Goal: Transaction & Acquisition: Purchase product/service

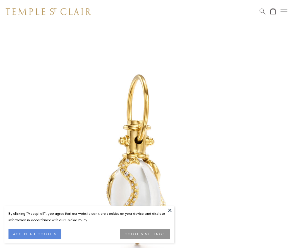
scroll to position [1, 0]
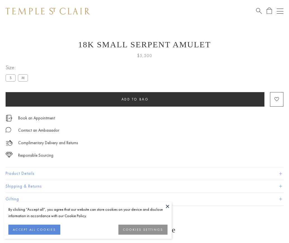
click at [135, 99] on span "Add to bag" at bounding box center [134, 99] width 27 height 5
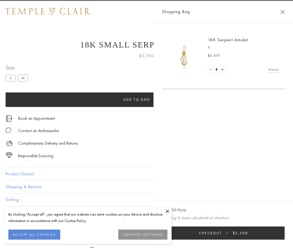
click at [230, 233] on button "Checkout $5,500" at bounding box center [223, 232] width 123 height 13
